Goal: Task Accomplishment & Management: Complete application form

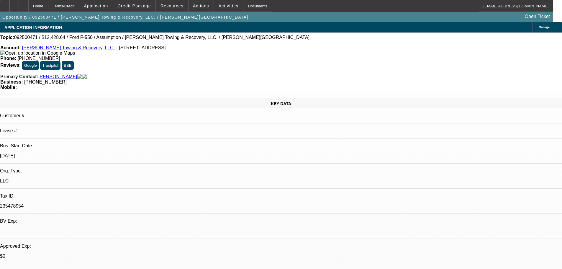
select select "0"
select select "2"
select select "0"
select select "6"
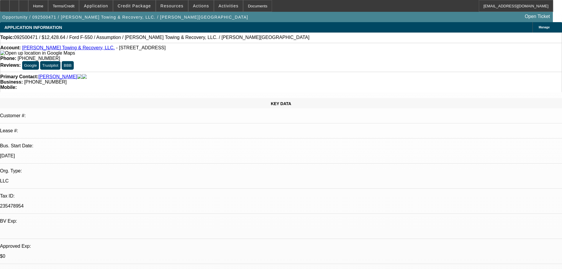
select select "0"
select select "2"
select select "0"
select select "6"
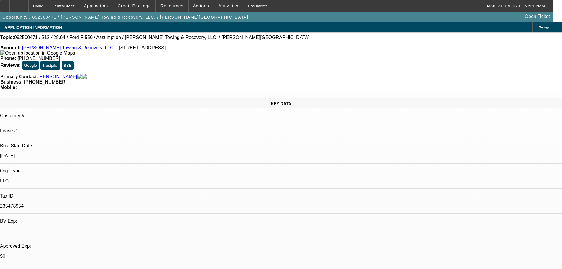
select select "0"
select select "2"
select select "0"
select select "6"
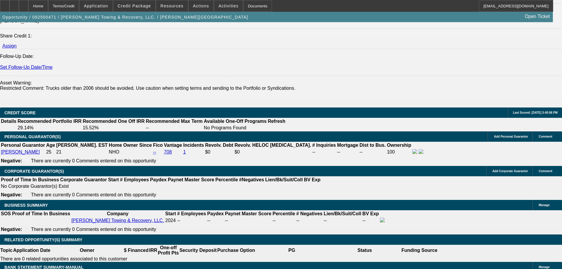
scroll to position [793, 0]
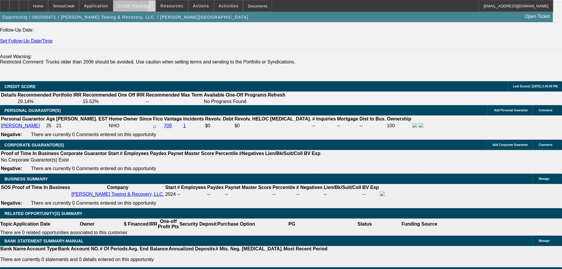
click at [139, 6] on span "Credit Package" at bounding box center [134, 6] width 33 height 5
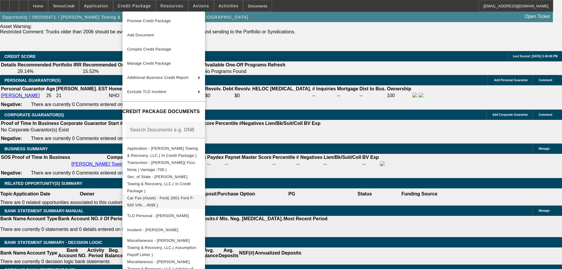
scroll to position [881, 0]
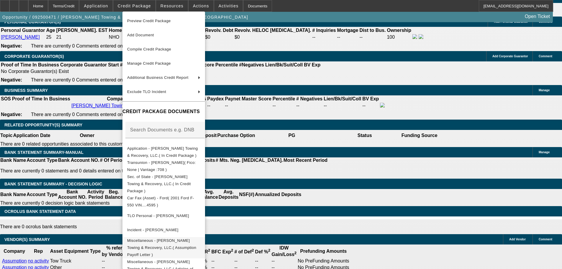
click at [185, 238] on span "Miscellaneous - Waller Towing & Recovery, LLC.( Assumption Payoff Letter )" at bounding box center [161, 247] width 69 height 19
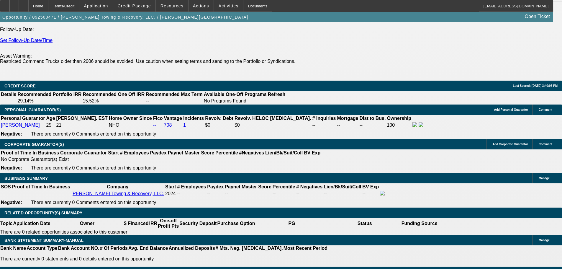
scroll to position [793, 0]
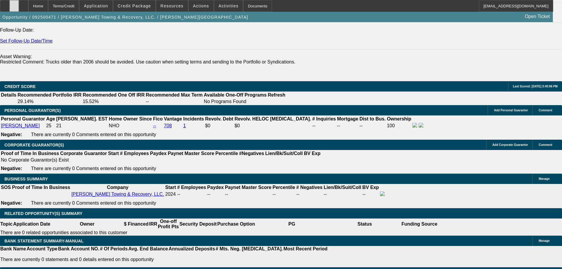
click at [14, 4] on icon at bounding box center [14, 4] width 0 height 0
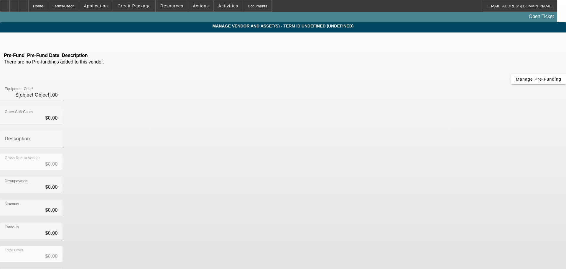
type input "$21,000.00"
type input "$8,571.36"
type input "$12,428.64"
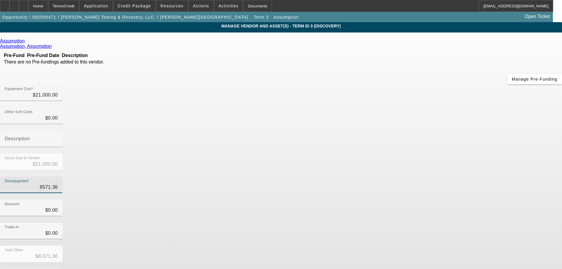
drag, startPoint x: 327, startPoint y: 119, endPoint x: 415, endPoint y: 113, distance: 87.7
click at [414, 176] on div "Downpayment 8571.36" at bounding box center [281, 187] width 562 height 23
type input "9"
type input "$9.00"
type input "$20,991.00"
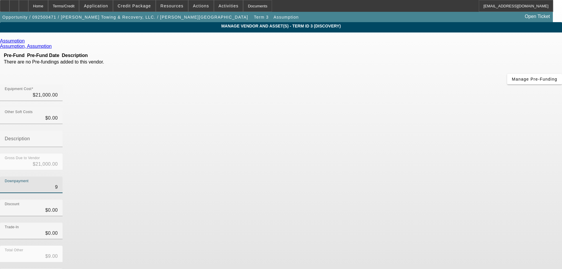
type input "95"
type input "$95.00"
type input "$20,905.00"
type input "958"
type input "$958.00"
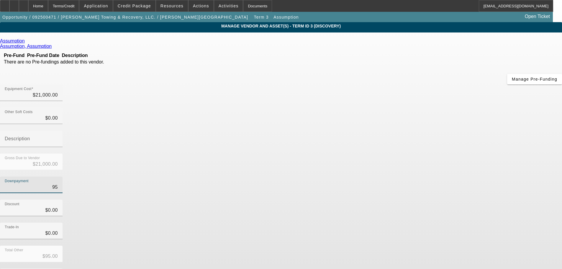
type input "$20,042.00"
type input "9589"
type input "$9,589.00"
type input "$11,411.00"
type input "9589.5"
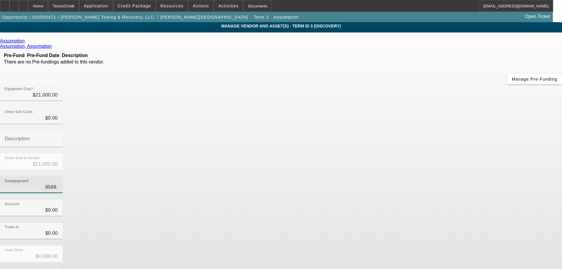
type input "$9,589.50"
type input "$11,410.50"
type input "9589.58"
type input "$9,589.58"
type input "$11,410.42"
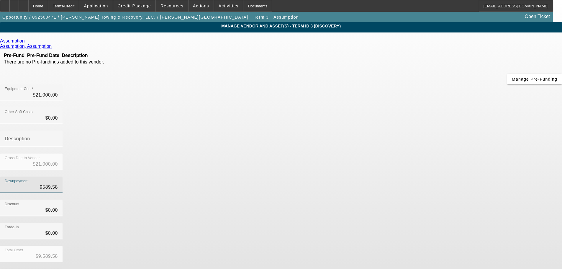
type input "$9,589.58"
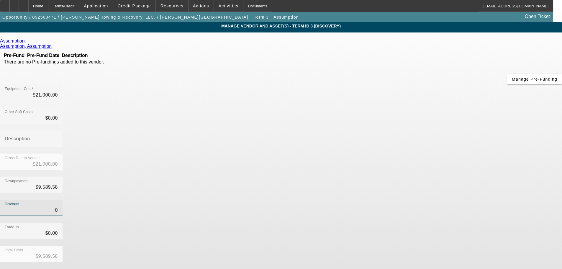
type input "$0.00"
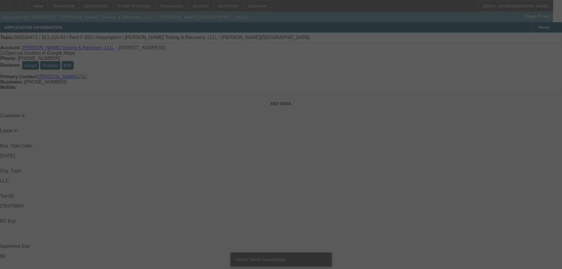
select select "0"
select select "2"
select select "0"
select select "6"
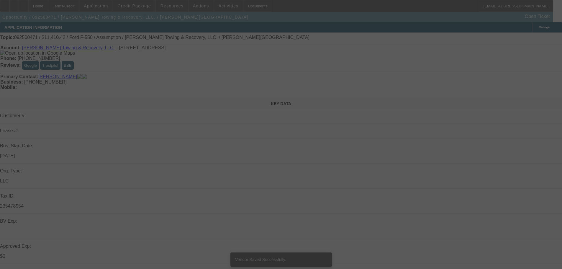
select select "0"
select select "2"
select select "0"
select select "6"
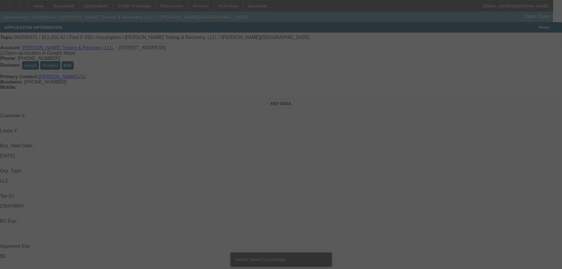
select select "0"
select select "2"
select select "0"
select select "6"
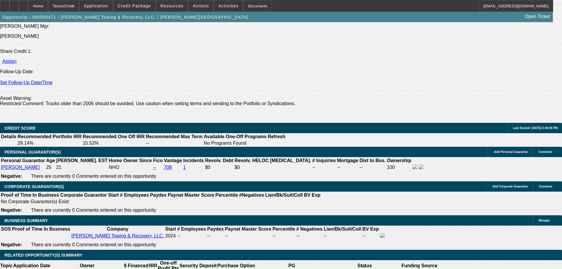
scroll to position [737, 0]
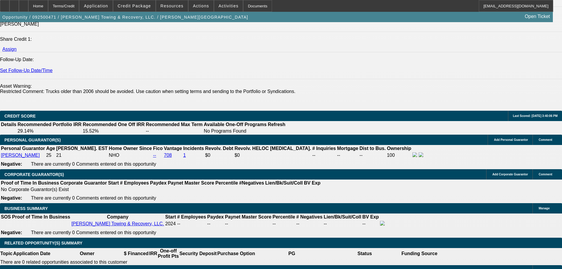
scroll to position [147, 0]
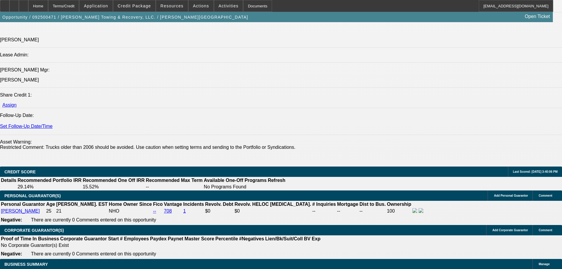
scroll to position [701, 0]
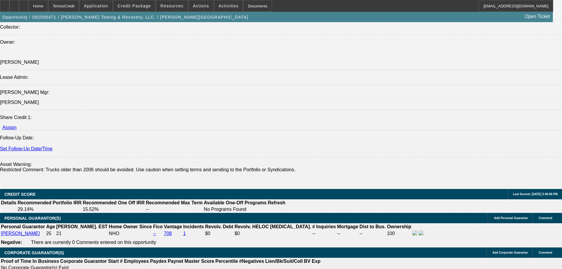
scroll to position [671, 0]
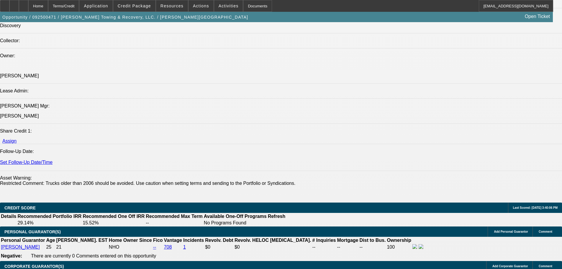
scroll to position [250, 0]
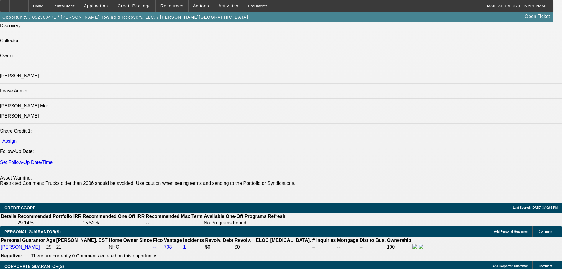
scroll to position [161, 0]
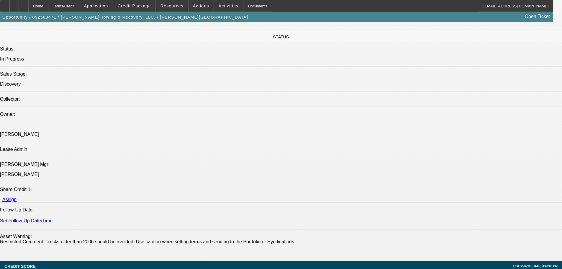
scroll to position [613, 0]
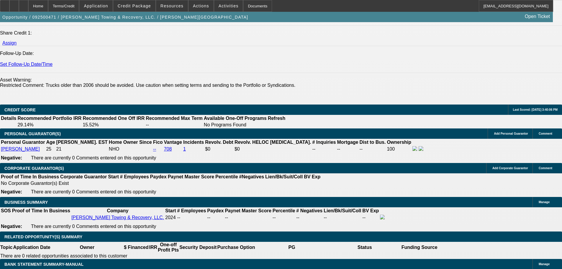
scroll to position [766, 0]
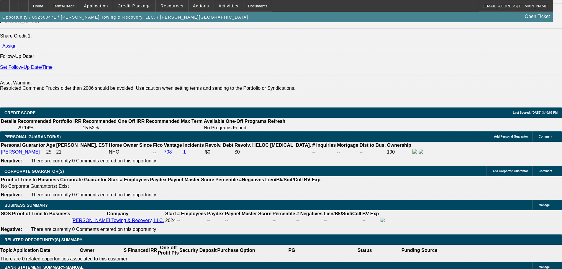
drag, startPoint x: 113, startPoint y: 198, endPoint x: 146, endPoint y: 198, distance: 32.7
type input "1"
type input "$2,036.44"
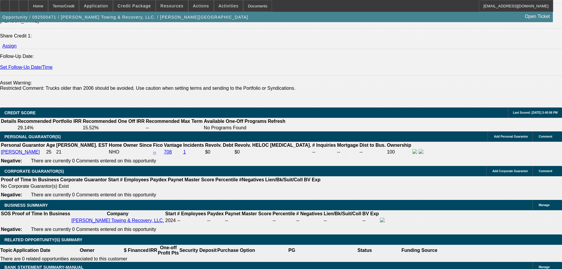
type input "UNKNOWN"
type input "11"
type input "$11,532.39"
type input "$23,064.78"
type input "$1,105.02"
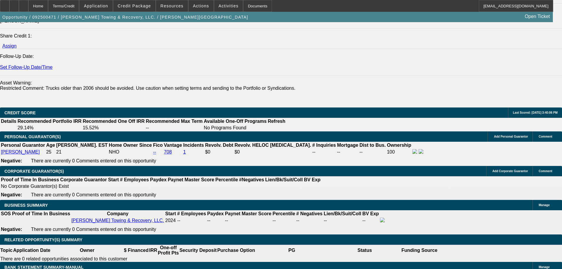
type input "$2,210.04"
type input "11"
drag, startPoint x: 87, startPoint y: 199, endPoint x: 133, endPoint y: 197, distance: 45.5
type input "1"
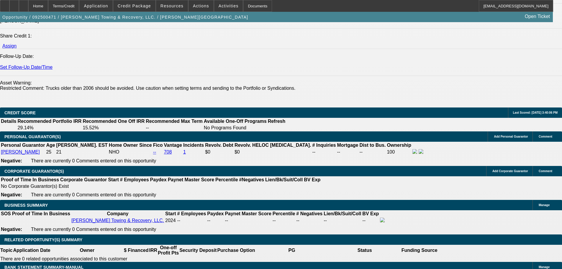
type input "$2.00"
type input "$1,018.22"
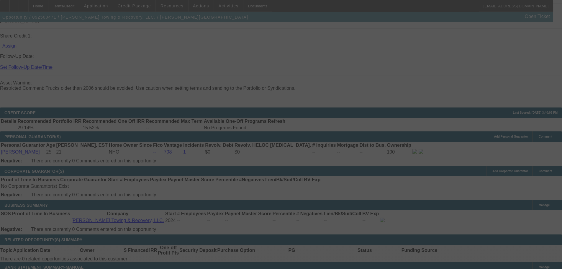
select select "0"
select select "2"
select select "0"
select select "6"
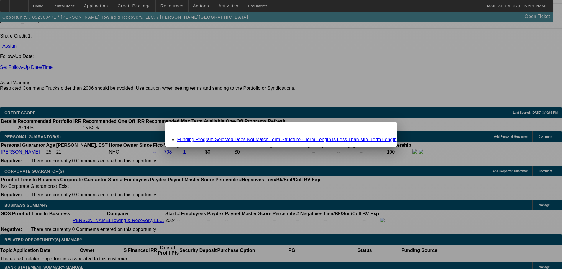
click at [385, 129] on span "Close" at bounding box center [389, 126] width 8 height 3
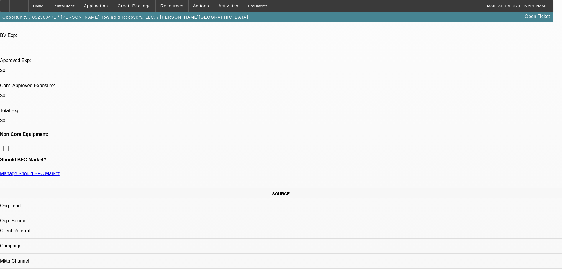
scroll to position [177, 0]
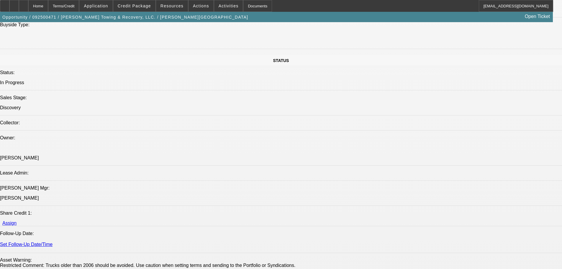
scroll to position [560, 0]
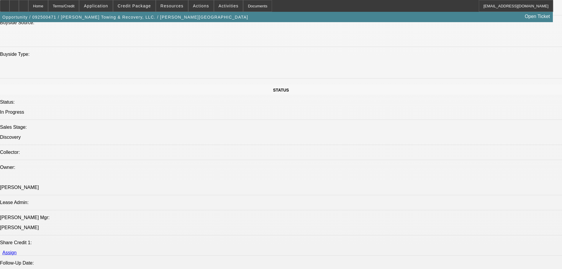
scroll to position [88, 0]
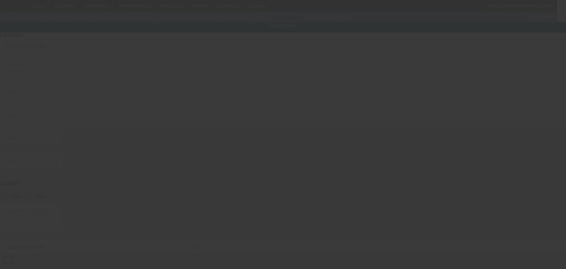
type input "1FDAF56F31EB64595"
type input "Ford"
type input "F-550"
radio input "true"
type textarea "Ford F-550"
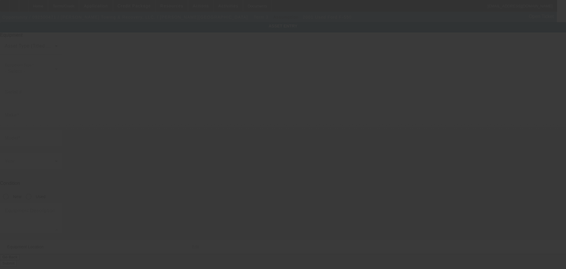
type input "6490 N Highland Blvd"
type input "Ayden"
type input "28513"
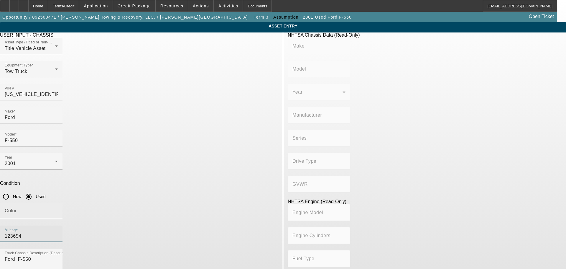
drag, startPoint x: 213, startPoint y: 152, endPoint x: 156, endPoint y: 148, distance: 57.9
click at [156, 202] on div "Color Mileage 123654" at bounding box center [139, 225] width 278 height 46
click at [58, 232] on input "123654" at bounding box center [31, 235] width 53 height 7
drag, startPoint x: 184, startPoint y: 153, endPoint x: 175, endPoint y: 153, distance: 9.1
click at [175, 202] on div "Color Mileage 123654" at bounding box center [139, 225] width 278 height 46
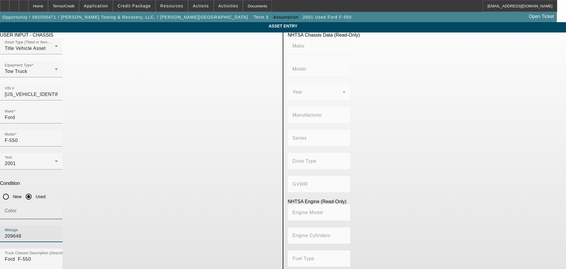
type input "209648"
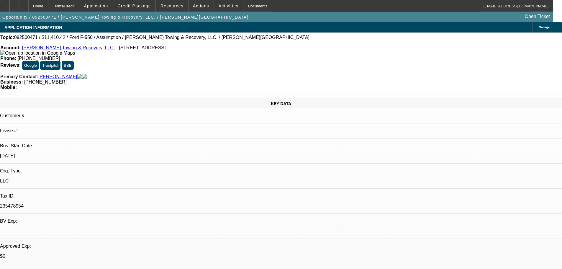
select select "0"
select select "2"
select select "0"
select select "6"
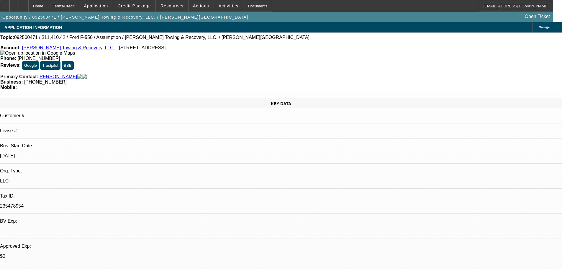
select select "0"
select select "2"
select select "0"
select select "6"
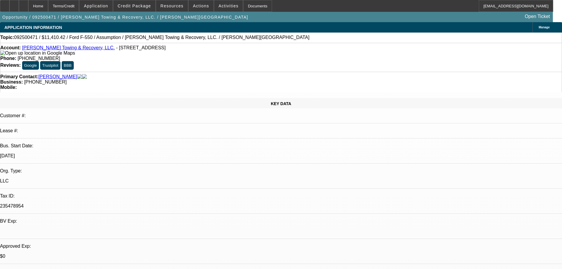
select select "0"
select select "2"
select select "0"
select select "6"
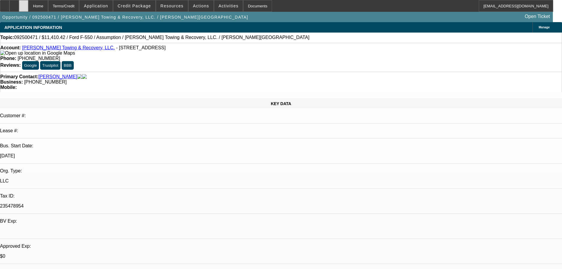
click at [24, 4] on icon at bounding box center [24, 4] width 0 height 0
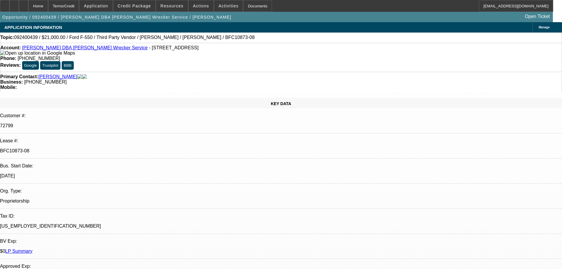
select select "0"
select select "6"
select select "0"
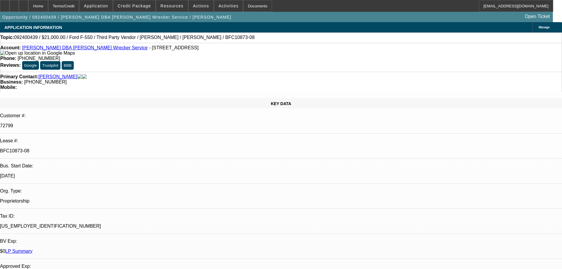
select select "0"
select select "6"
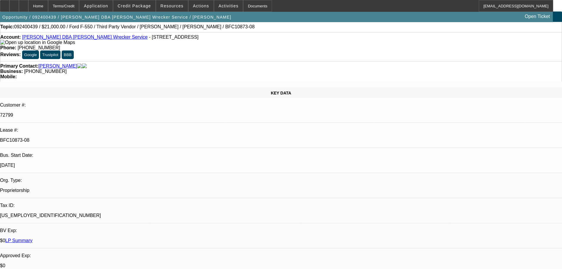
scroll to position [29, 0]
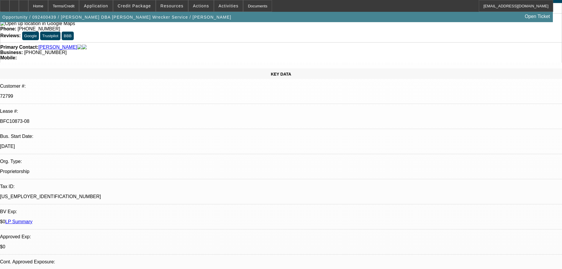
click at [32, 219] on link "LP Summary" at bounding box center [18, 221] width 27 height 5
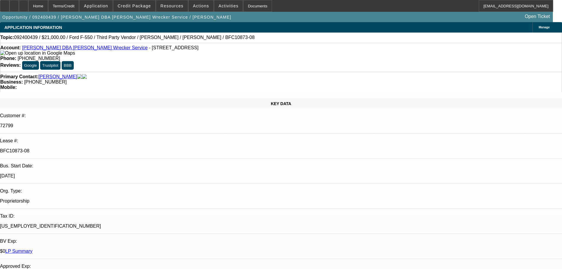
scroll to position [118, 0]
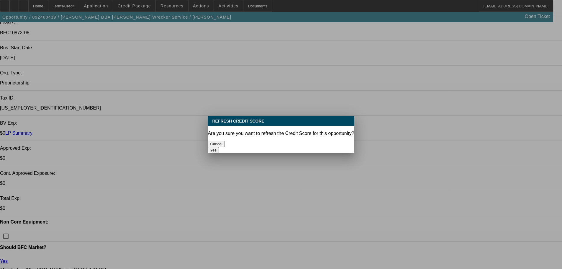
scroll to position [0, 0]
click at [219, 147] on button "Yes" at bounding box center [213, 150] width 11 height 6
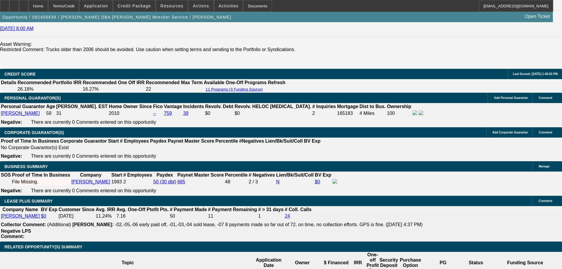
scroll to position [648, 0]
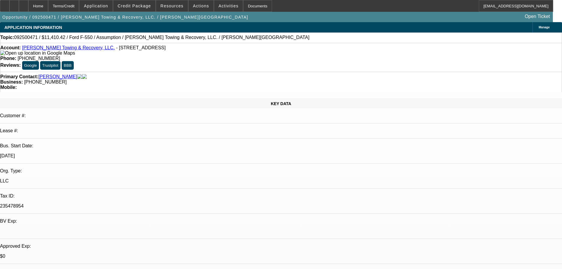
select select "0"
select select "2"
select select "0"
select select "6"
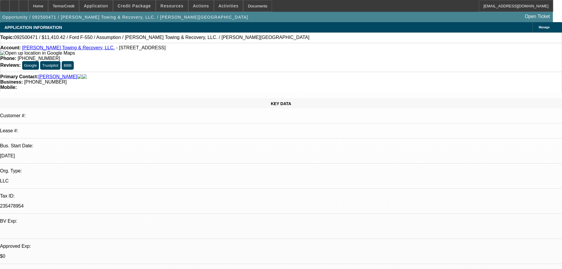
select select "0"
select select "2"
select select "0"
select select "6"
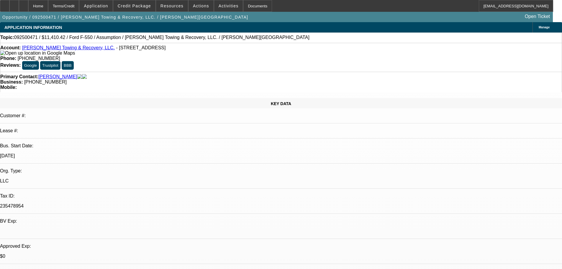
select select "0"
select select "2"
select select "0"
select select "6"
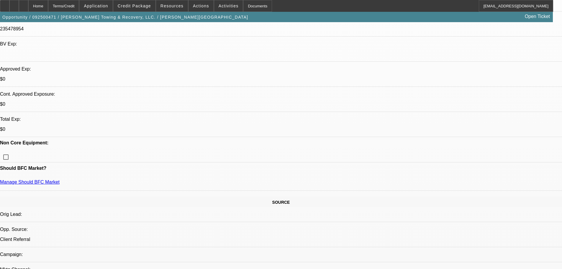
scroll to position [59, 0]
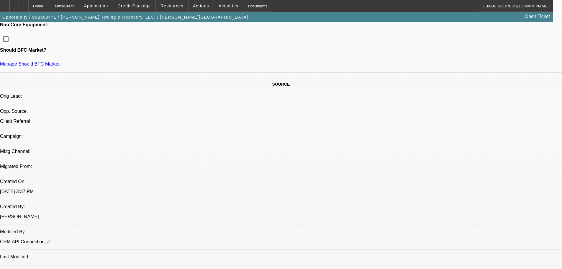
scroll to position [88, 0]
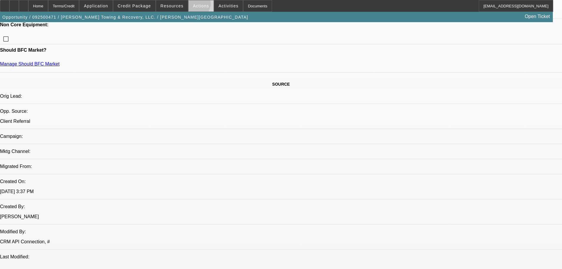
click at [193, 5] on span "Actions" at bounding box center [201, 6] width 16 height 5
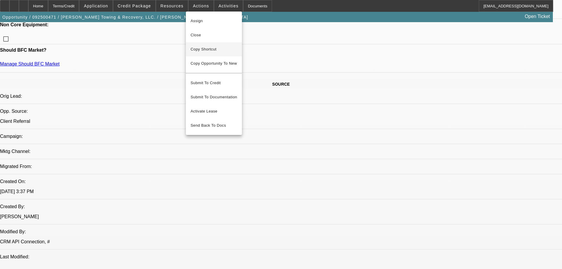
click at [205, 47] on span "Copy Shortcut" at bounding box center [213, 49] width 47 height 7
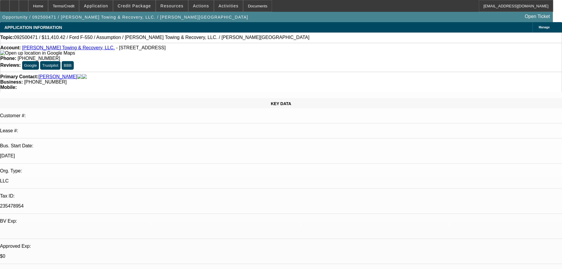
select select "0"
select select "2"
select select "0"
select select "6"
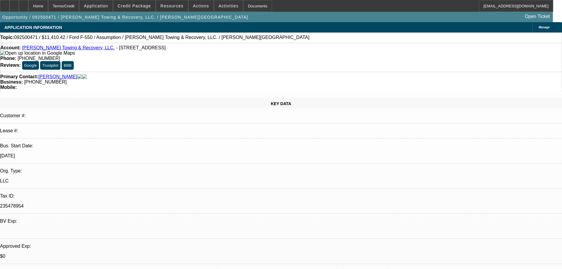
select select "0"
select select "2"
select select "0"
select select "6"
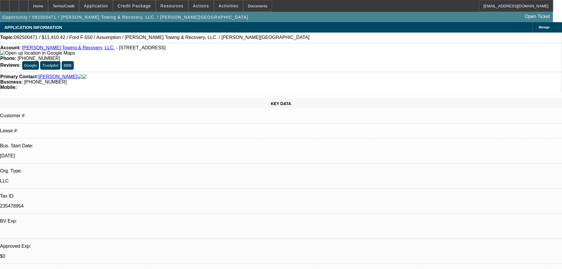
select select "0"
select select "2"
select select "0"
select select "6"
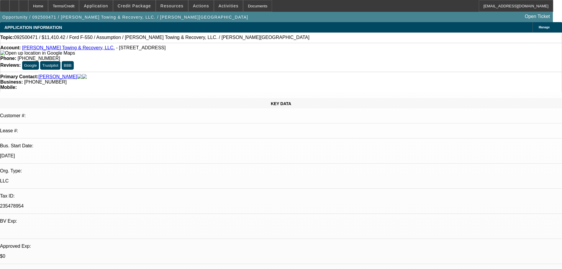
radio input "true"
paste textarea "092500471 / $11,410.42 / Ford F-550 / Assumption / Waller Towing & Recovery, LL…"
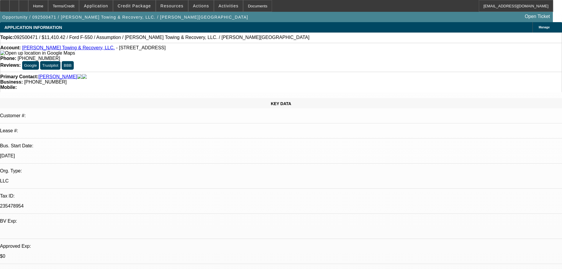
scroll to position [13, 0]
type textarea "092500471 / $11,410.42 / Ford F-550 / Assumption / Waller Towing & Recovery, LL…"
radio input "true"
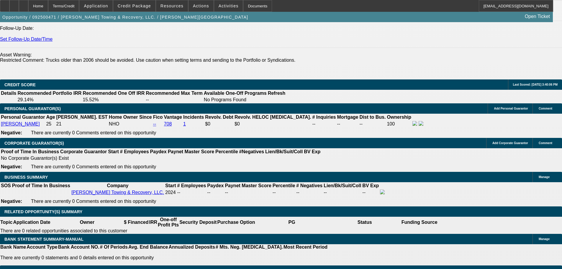
scroll to position [707, 0]
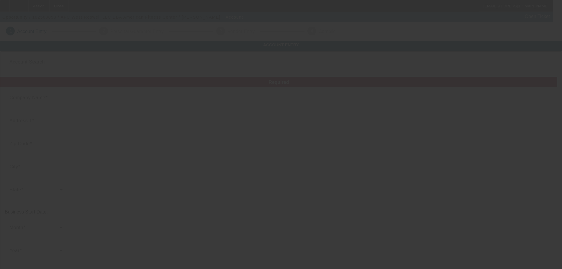
type input "AFC West Roswell LLC"
type input "1398 Keyhaven Court"
type input "30045"
type input "[GEOGRAPHIC_DATA]"
type input "[PHONE_NUMBER]"
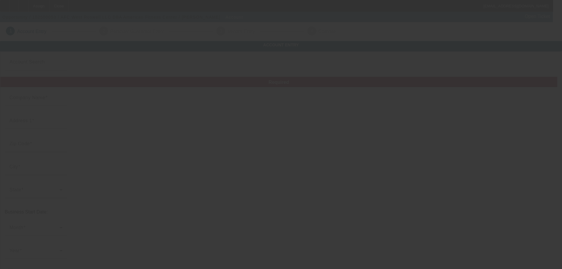
type input "American Fitness Center"
type input "[PERSON_NAME][EMAIL_ADDRESS][DOMAIN_NAME]"
type input "[US_EMPLOYER_IDENTIFICATION_NUMBER]"
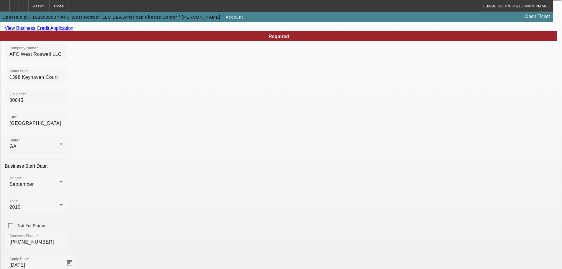
scroll to position [109, 0]
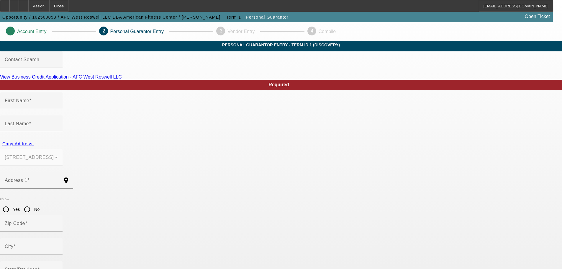
type input "[PERSON_NAME]"
type input "1398 Keyhaven Court"
radio input "true"
type input "30045"
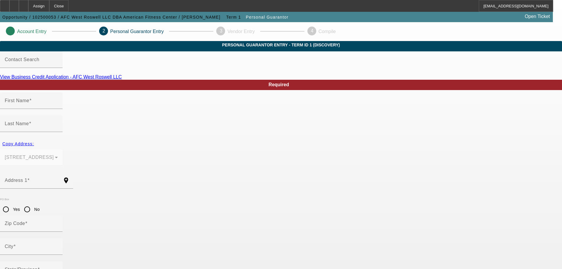
type input "[GEOGRAPHIC_DATA]"
type input "[PHONE_NUMBER]"
type input "100"
type input "154-92-6239"
type input "[PERSON_NAME][EMAIL_ADDRESS][DOMAIN_NAME]"
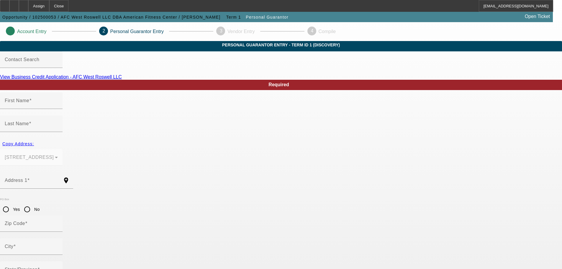
type input "[PHONE_NUMBER]"
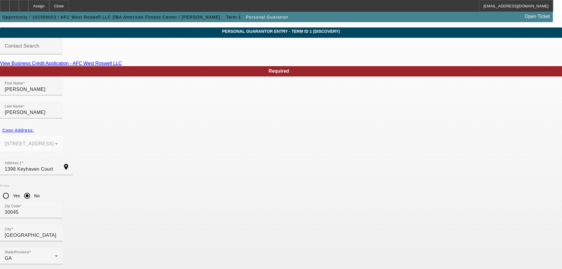
scroll to position [20, 0]
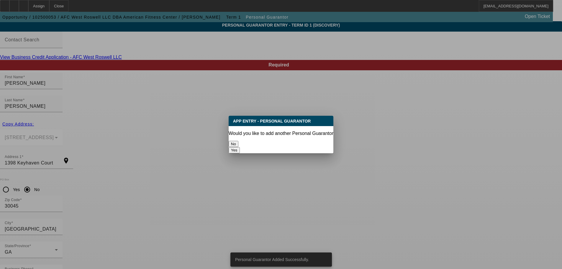
scroll to position [0, 0]
click at [238, 141] on button "No" at bounding box center [233, 144] width 10 height 6
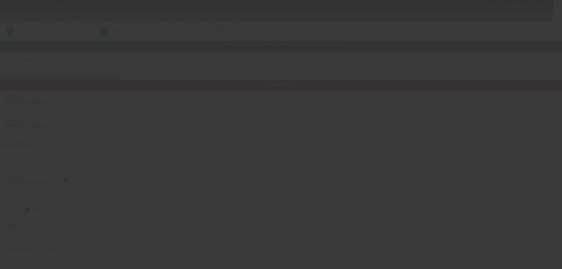
scroll to position [20, 0]
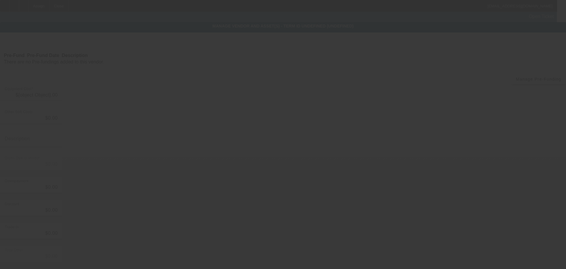
type input "$92,000.00"
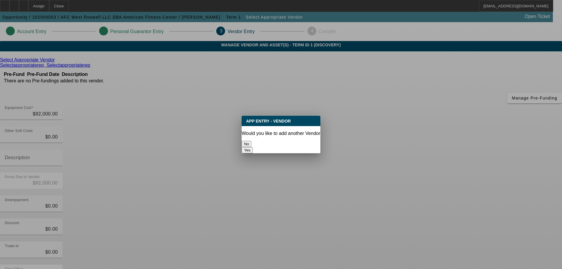
click at [251, 141] on button "No" at bounding box center [246, 144] width 10 height 6
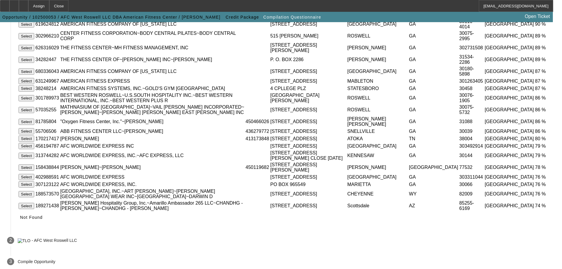
scroll to position [185, 0]
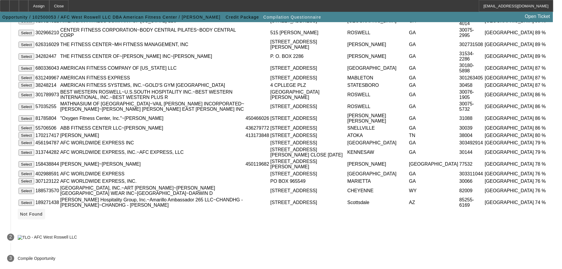
click at [43, 212] on span "Not Found" at bounding box center [31, 213] width 23 height 5
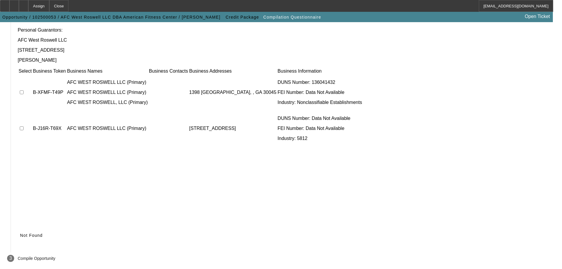
scroll to position [57, 0]
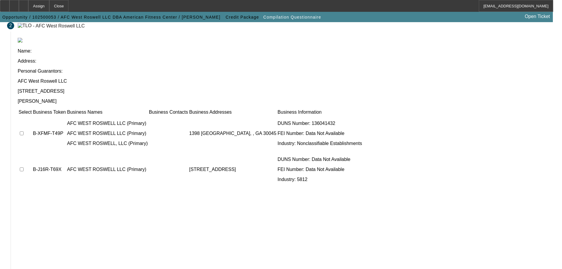
click at [24, 131] on input "checkbox" at bounding box center [22, 133] width 4 height 4
checkbox input "true"
click at [24, 167] on input "checkbox" at bounding box center [22, 169] width 4 height 4
checkbox input "true"
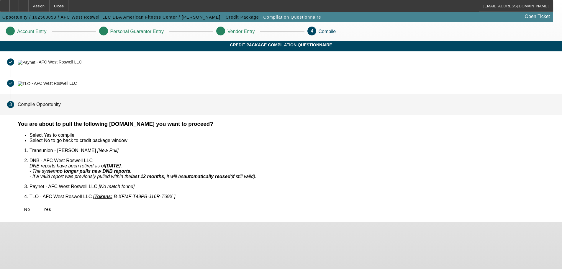
scroll to position [0, 0]
click at [51, 207] on span "Yes" at bounding box center [47, 209] width 8 height 5
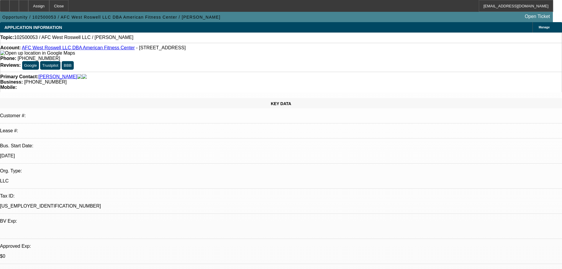
select select "0"
select select "2"
select select "0.1"
select select "1"
select select "2"
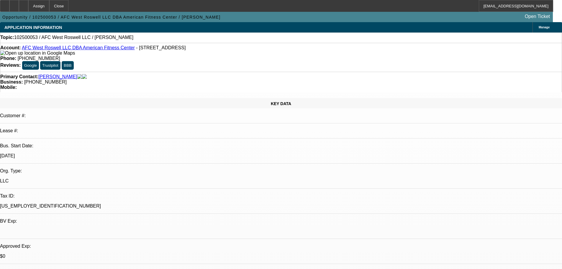
select select "4"
